Goal: Task Accomplishment & Management: Use online tool/utility

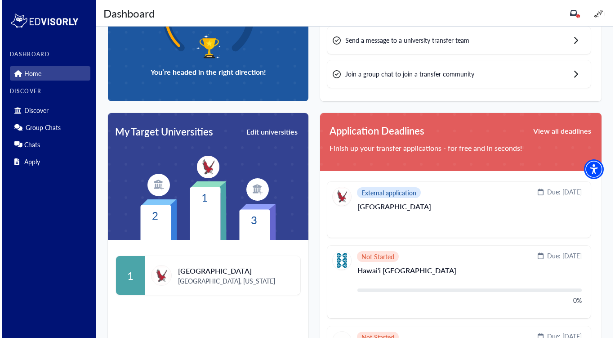
scroll to position [129, 0]
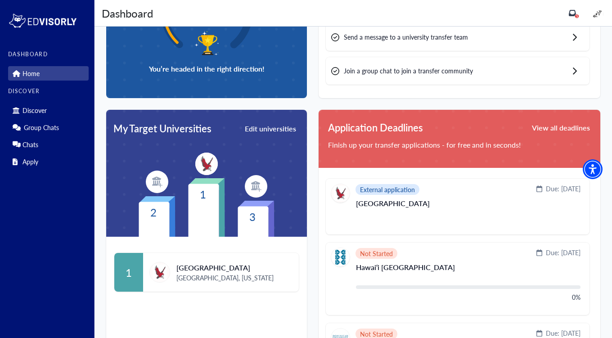
click at [157, 181] on img at bounding box center [157, 182] width 22 height 22
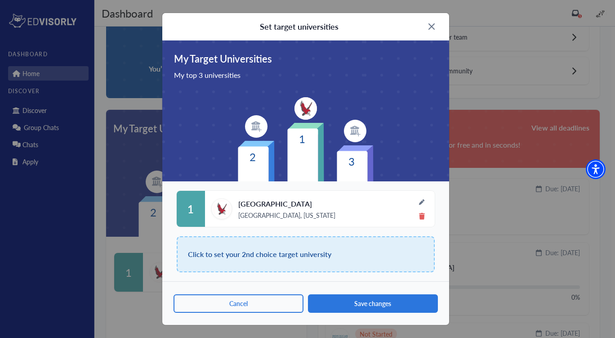
click at [363, 250] on div "Click to set your 2nd choice target university" at bounding box center [306, 254] width 258 height 36
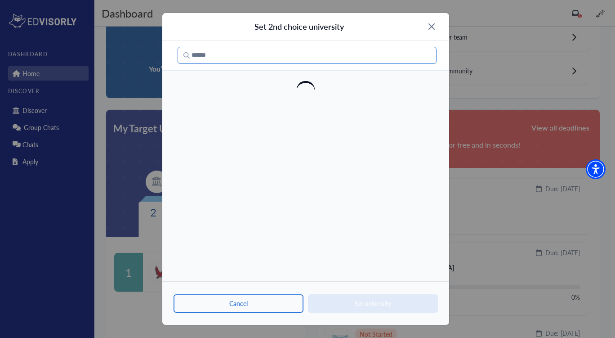
click at [235, 57] on input "Search" at bounding box center [307, 55] width 259 height 17
type input "*"
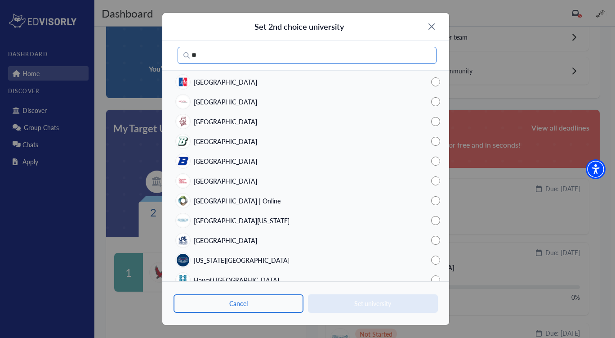
type input "*"
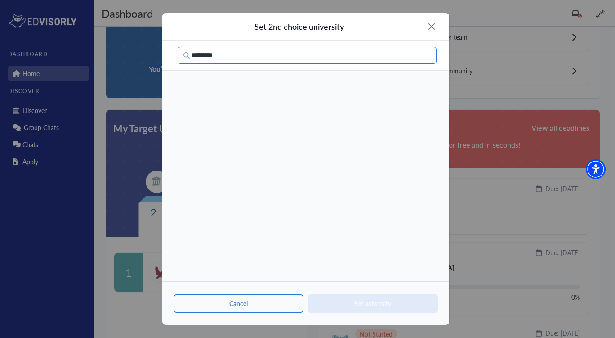
type input "********"
drag, startPoint x: 194, startPoint y: 54, endPoint x: 320, endPoint y: 66, distance: 126.1
click at [320, 66] on div "********" at bounding box center [305, 55] width 287 height 30
drag, startPoint x: 217, startPoint y: 53, endPoint x: 176, endPoint y: 52, distance: 41.4
click at [176, 52] on div "********" at bounding box center [305, 55] width 287 height 30
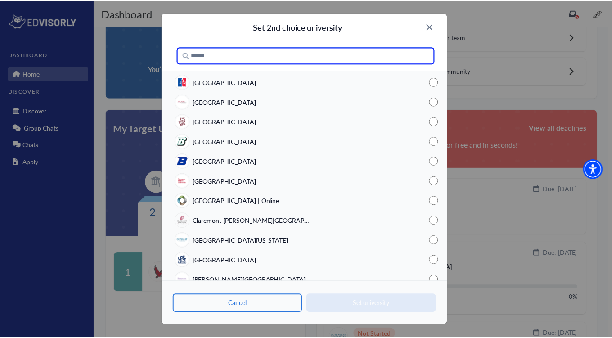
scroll to position [228, 0]
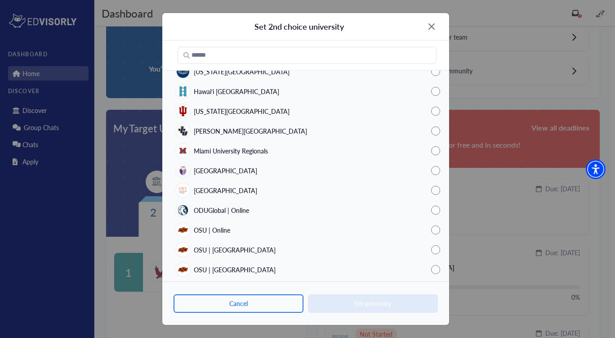
click at [432, 27] on img at bounding box center [432, 26] width 6 height 6
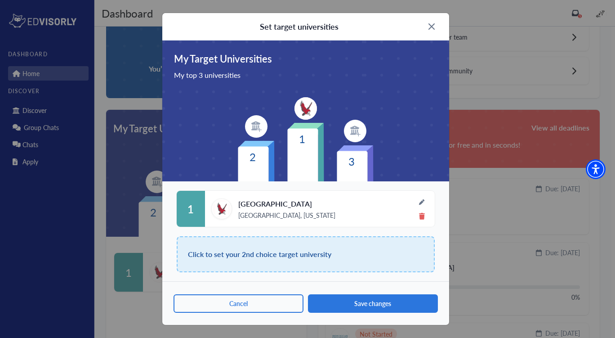
click at [432, 23] on img at bounding box center [432, 26] width 6 height 6
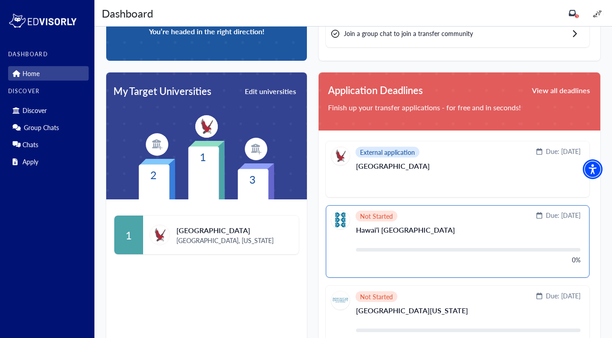
scroll to position [166, 0]
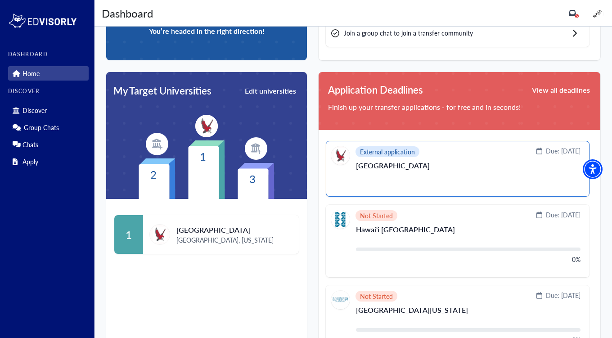
click at [369, 162] on p "[GEOGRAPHIC_DATA]" at bounding box center [468, 169] width 224 height 14
